Goal: Task Accomplishment & Management: Manage account settings

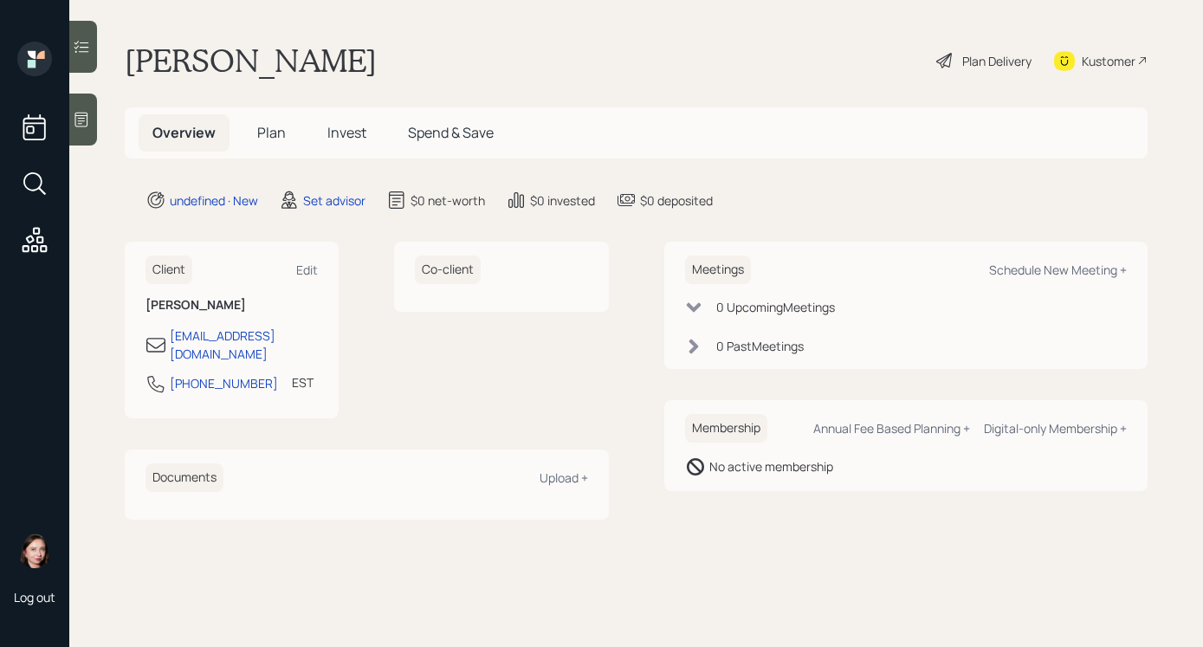
click at [84, 123] on icon at bounding box center [81, 119] width 17 height 17
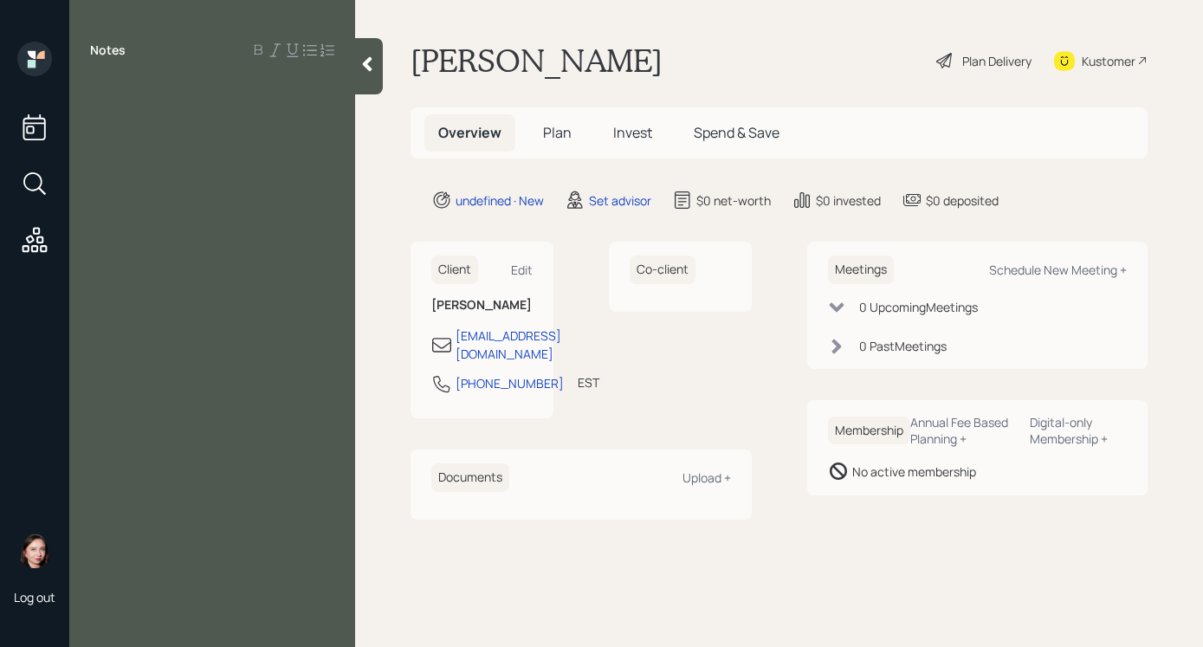
click at [168, 94] on div at bounding box center [212, 89] width 244 height 19
click at [205, 150] on div "owns proeprty" at bounding box center [212, 146] width 244 height 19
click at [144, 173] on div "$30K" at bounding box center [212, 165] width 244 height 19
click at [203, 195] on div "Notes early SS retired ,72 married owns property $30K inherited in stocks $70K …" at bounding box center [212, 334] width 286 height 584
click at [202, 189] on div "$70K in bank" at bounding box center [212, 184] width 244 height 19
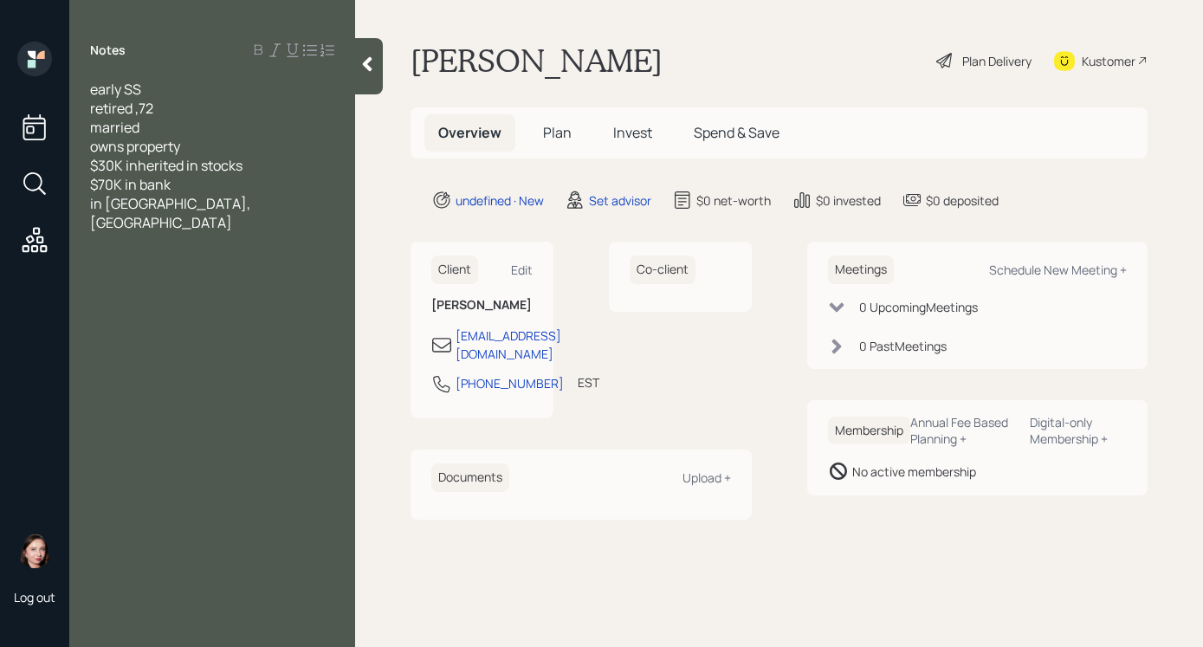
click at [131, 200] on span "in [GEOGRAPHIC_DATA], [GEOGRAPHIC_DATA]" at bounding box center [171, 213] width 163 height 38
drag, startPoint x: 208, startPoint y: 239, endPoint x: 209, endPoint y: 230, distance: 8.7
click at [210, 231] on div "Notes early SS retired ,72 married owns property $30K inherited in stocks $70K …" at bounding box center [212, 334] width 286 height 584
click at [297, 200] on div "in [GEOGRAPHIC_DATA], [GEOGRAPHIC_DATA]" at bounding box center [212, 213] width 244 height 38
